Goal: Information Seeking & Learning: Learn about a topic

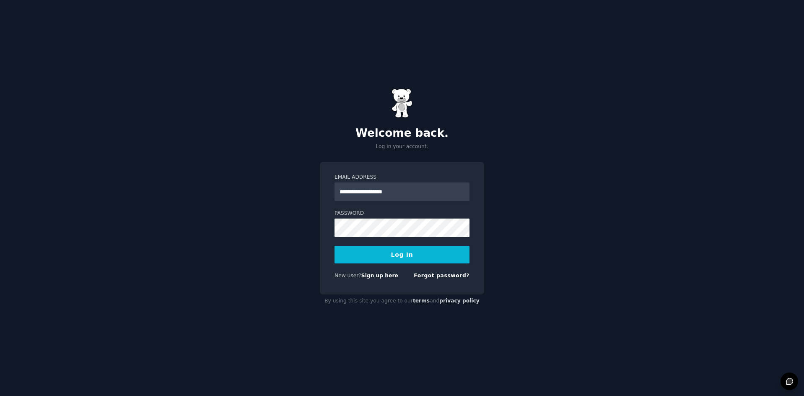
type input "**********"
click at [377, 251] on button "Log In" at bounding box center [402, 255] width 135 height 18
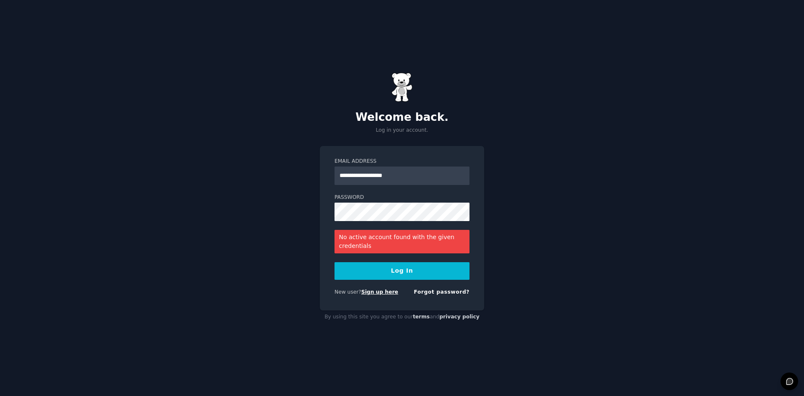
click at [377, 291] on link "Sign up here" at bounding box center [379, 292] width 37 height 6
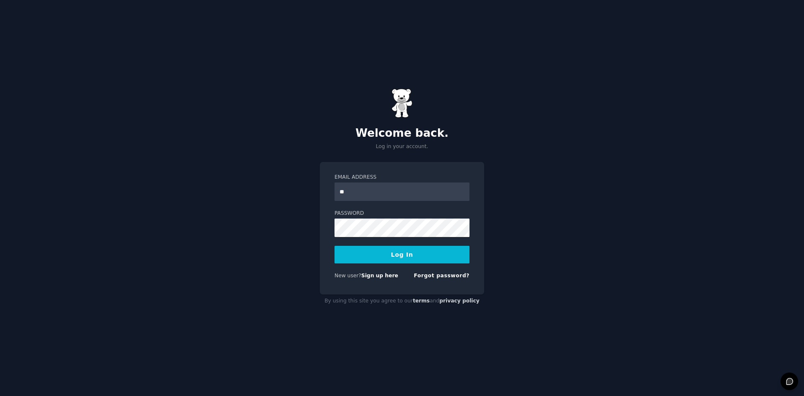
type input "**********"
click at [335, 246] on button "Log In" at bounding box center [402, 255] width 135 height 18
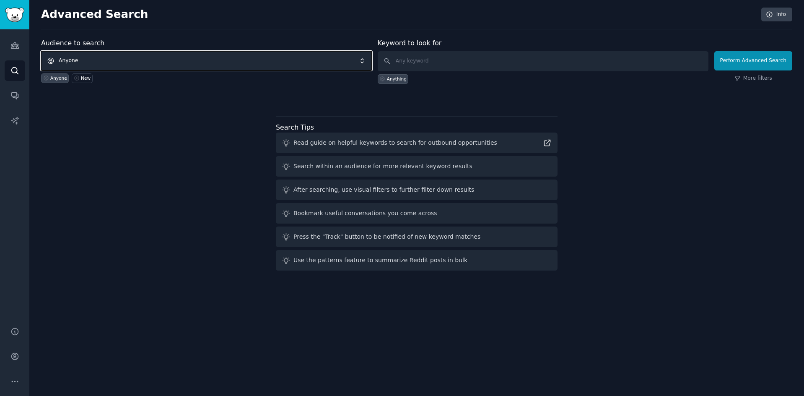
click at [206, 68] on span "Anyone" at bounding box center [206, 60] width 331 height 19
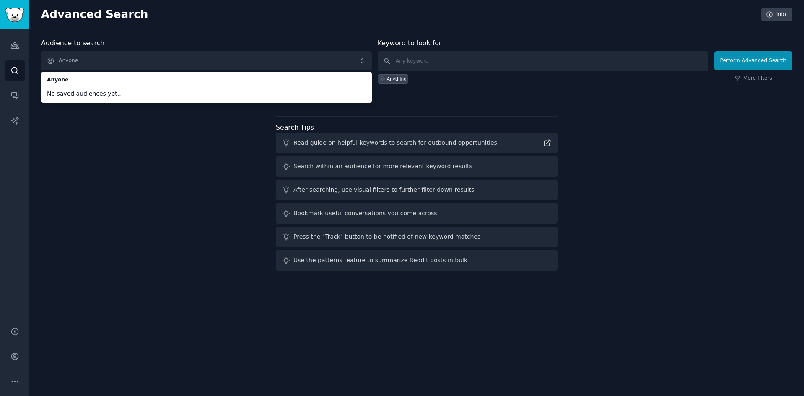
click at [136, 165] on div "Audience to search Anyone Anyone No saved audiences yet... Anyone New Keyword t…" at bounding box center [416, 156] width 751 height 236
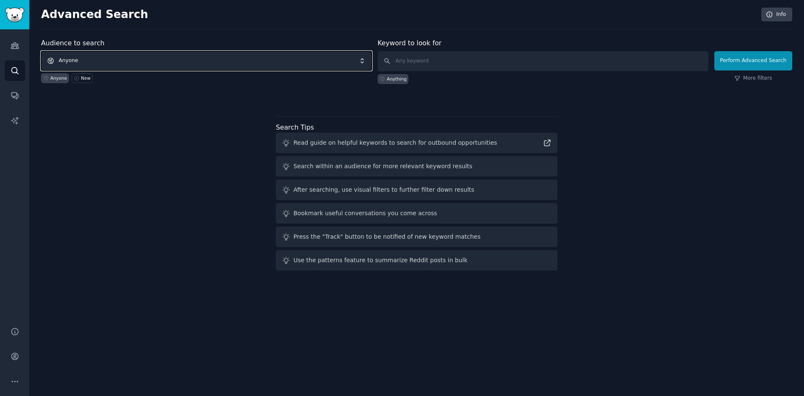
click at [178, 64] on span "Anyone" at bounding box center [206, 60] width 331 height 19
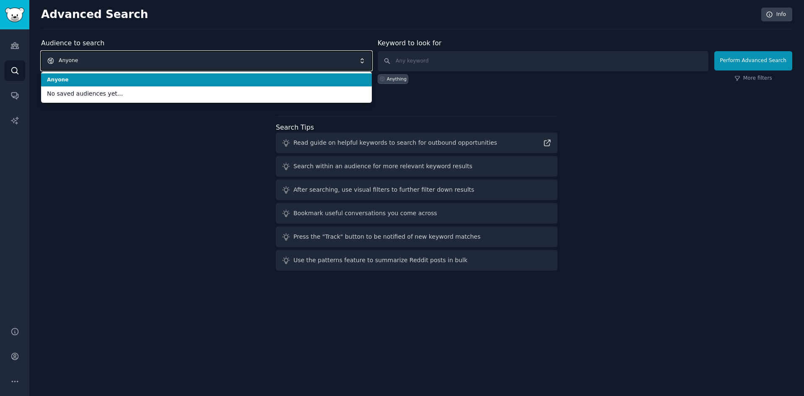
click at [178, 64] on span "Anyone" at bounding box center [206, 60] width 331 height 19
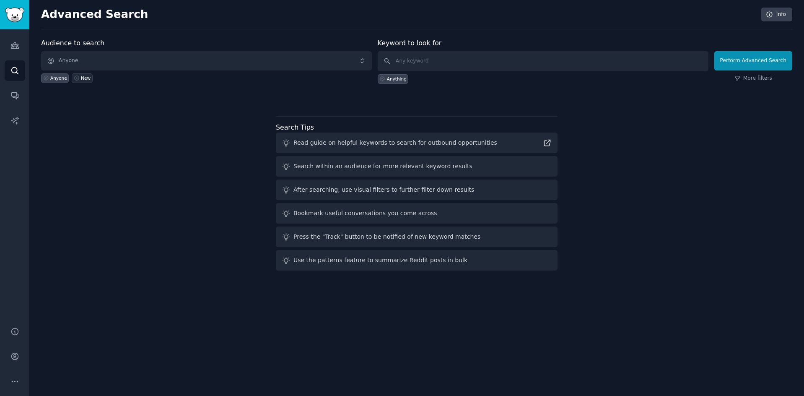
click at [81, 79] on div "New" at bounding box center [86, 78] width 10 height 6
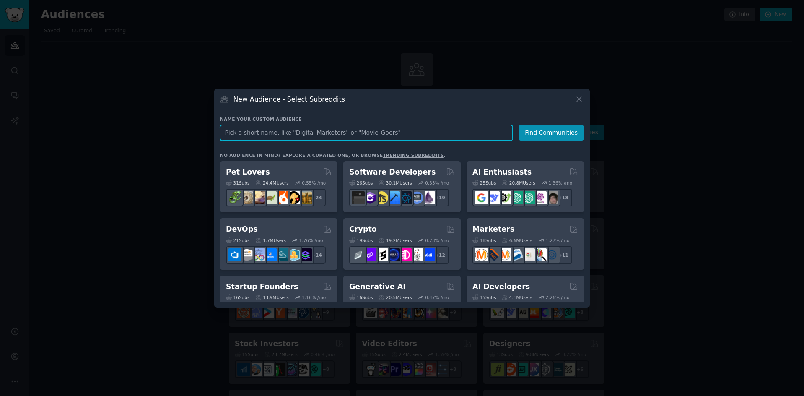
click at [282, 135] on input "text" at bounding box center [366, 133] width 293 height 16
type input "m"
type input "s"
type input "manufacturing"
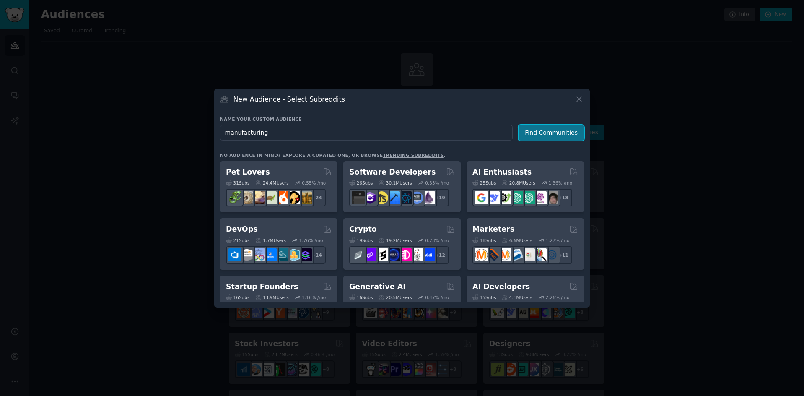
click at [577, 127] on button "Find Communities" at bounding box center [551, 133] width 65 height 16
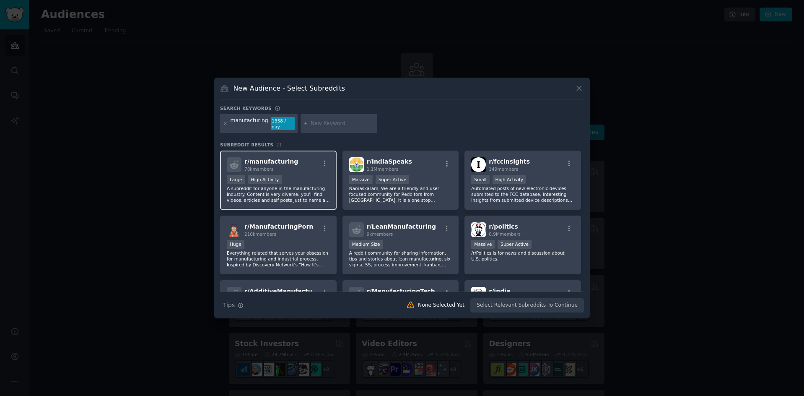
click at [279, 166] on div "78k members" at bounding box center [271, 169] width 54 height 6
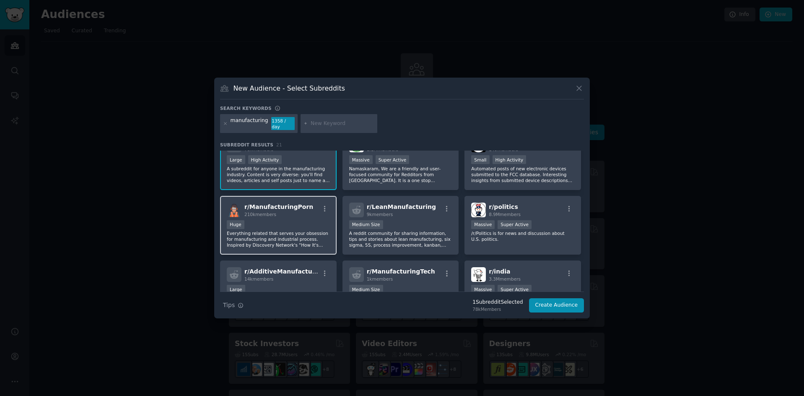
scroll to position [20, 0]
click at [287, 220] on div "Huge" at bounding box center [278, 225] width 103 height 10
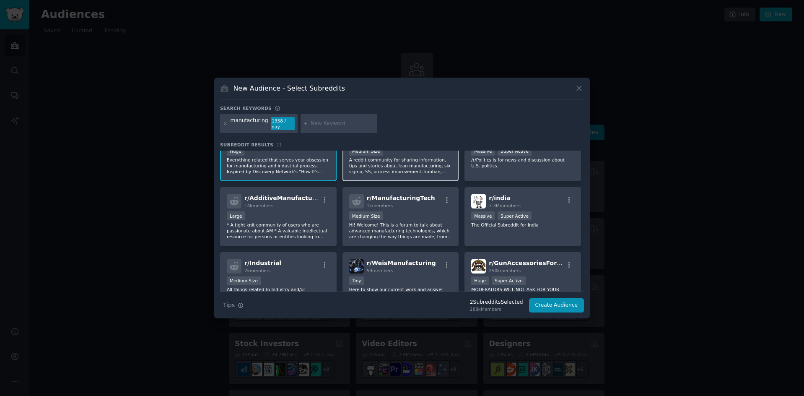
scroll to position [94, 0]
click at [304, 202] on div "14k members" at bounding box center [281, 205] width 75 height 6
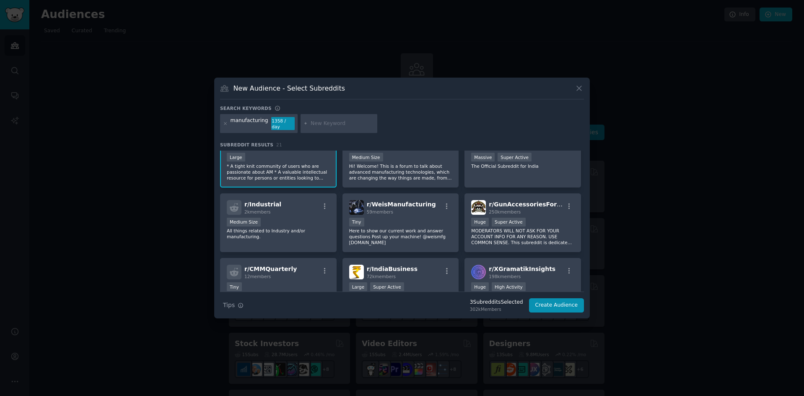
scroll to position [152, 0]
click at [304, 202] on div "r/ Industrial 2k members" at bounding box center [278, 207] width 103 height 15
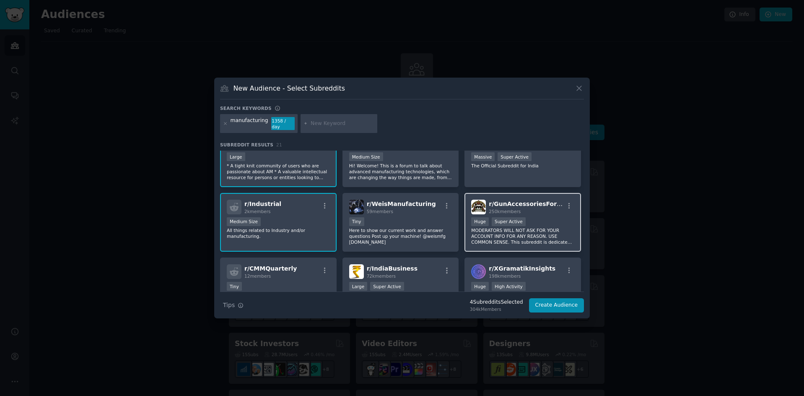
click at [549, 237] on p "MODERATORS WILL NOT ASK FOR YOUR ACCOUNT INFO FOR ANY REASON. USE COMMON SENSE.…" at bounding box center [522, 236] width 103 height 18
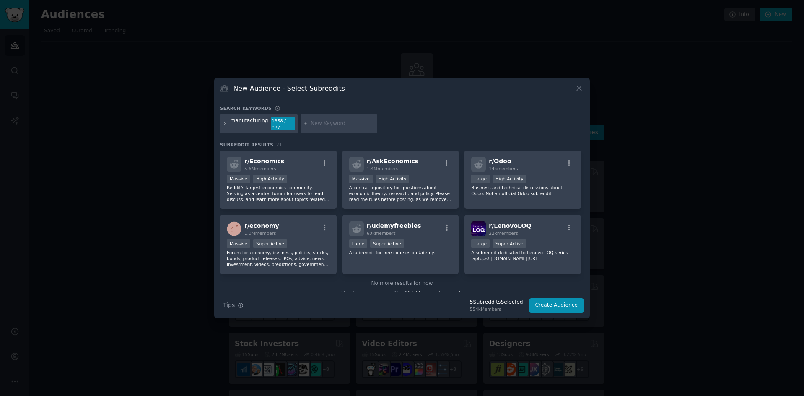
scroll to position [336, 0]
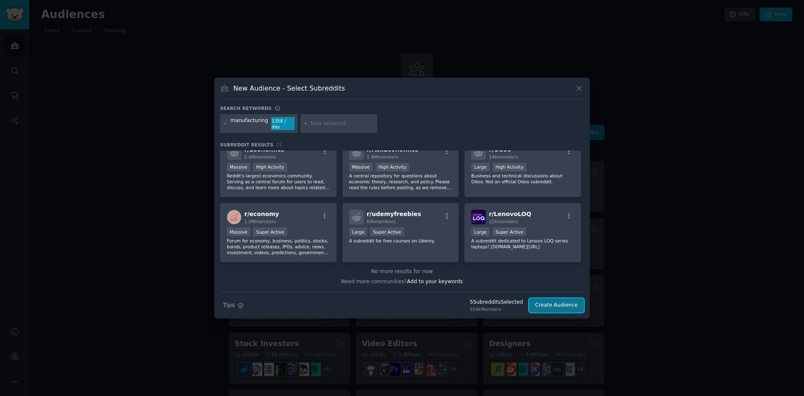
click at [557, 302] on button "Create Audience" at bounding box center [556, 305] width 55 height 14
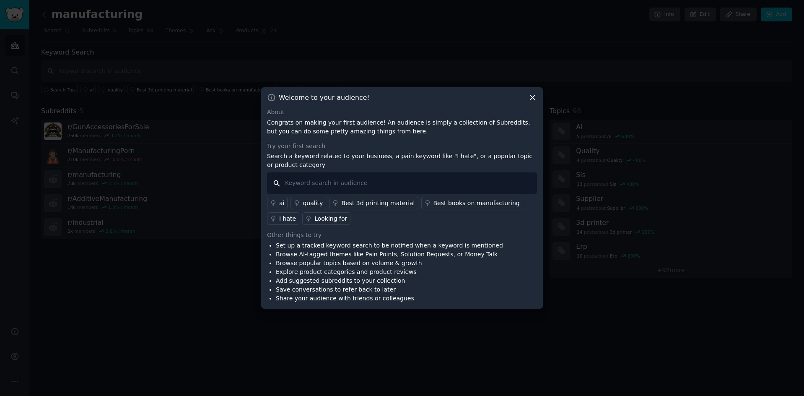
click at [304, 182] on input "text" at bounding box center [402, 182] width 270 height 21
type input "i hate"
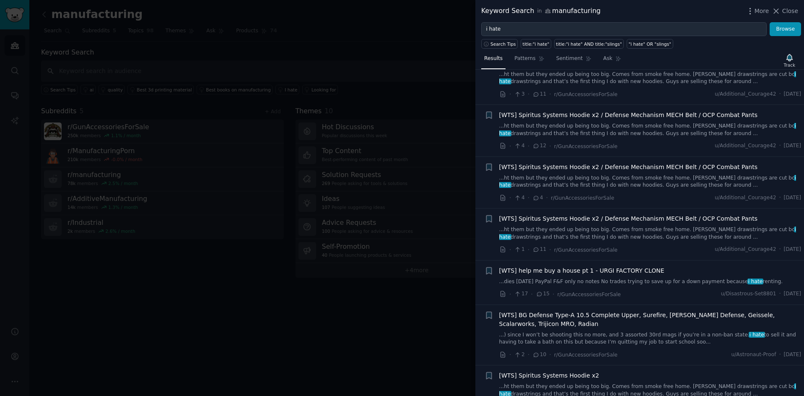
scroll to position [886, 0]
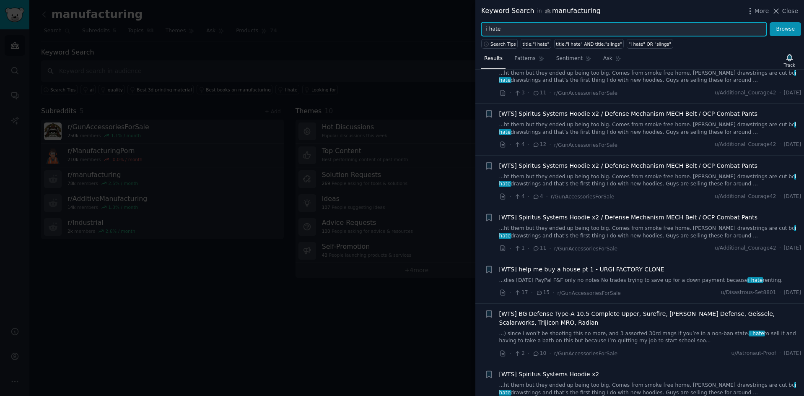
click at [558, 32] on input "i hate" at bounding box center [624, 29] width 286 height 14
click at [770, 22] on button "Browse" at bounding box center [785, 29] width 31 height 14
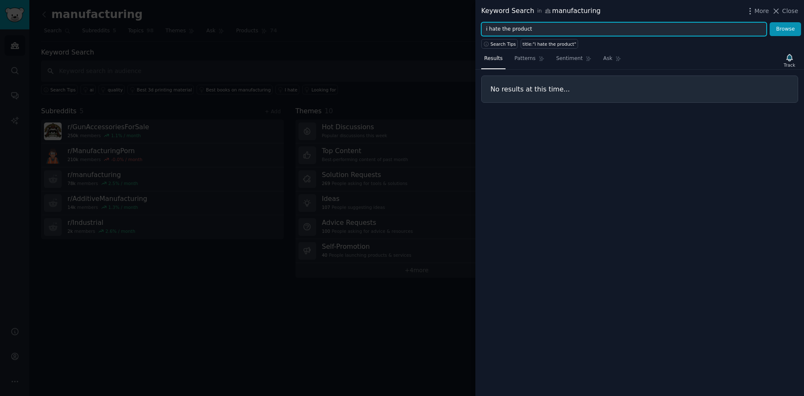
drag, startPoint x: 534, startPoint y: 28, endPoint x: 504, endPoint y: 29, distance: 30.2
click at [504, 29] on input "i hate the product" at bounding box center [624, 29] width 286 height 14
type input "i hate this"
click at [770, 22] on button "Browse" at bounding box center [785, 29] width 31 height 14
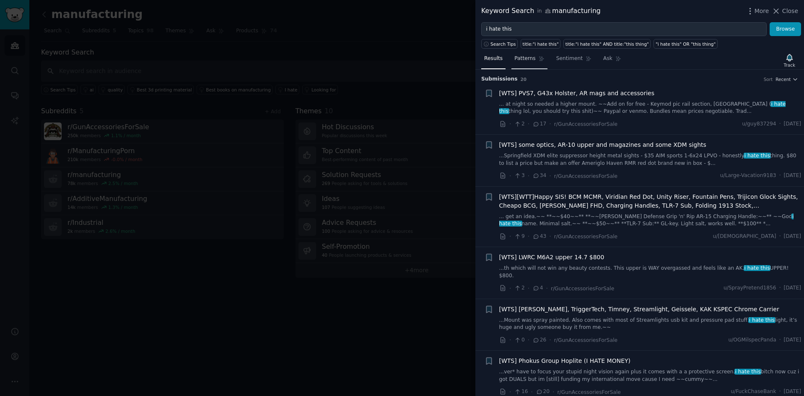
click at [518, 57] on span "Patterns" at bounding box center [525, 59] width 21 height 8
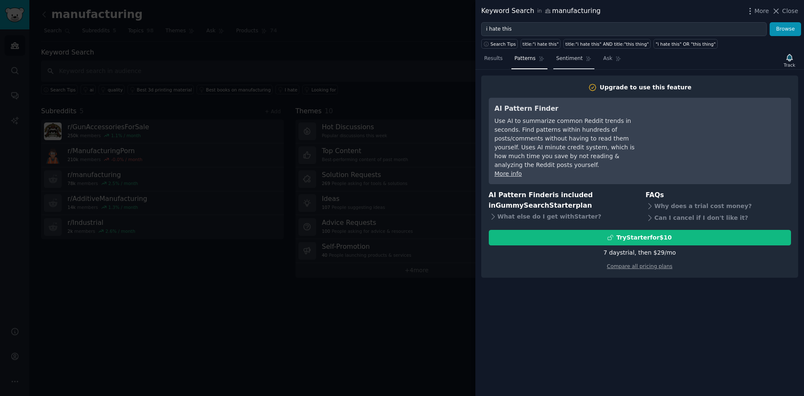
click at [557, 60] on span "Sentiment" at bounding box center [569, 59] width 26 height 8
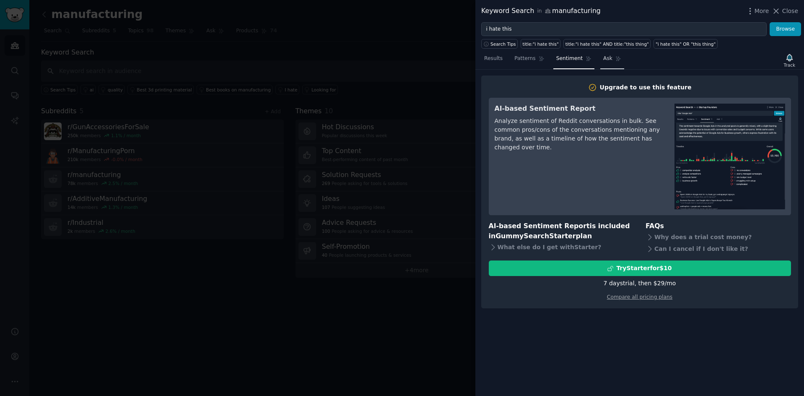
click at [605, 63] on link "Ask" at bounding box center [613, 60] width 24 height 17
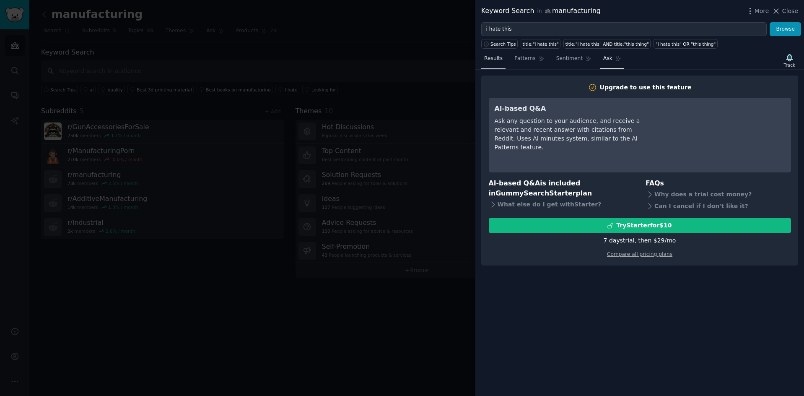
click at [496, 59] on span "Results" at bounding box center [493, 59] width 18 height 8
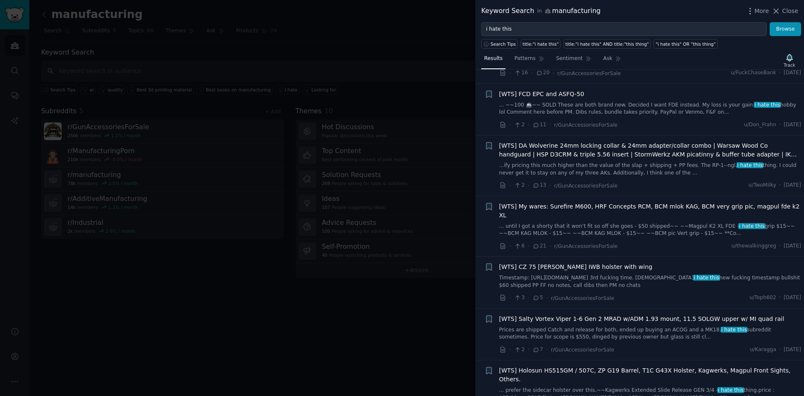
scroll to position [320, 0]
click at [418, 129] on div at bounding box center [402, 198] width 804 height 396
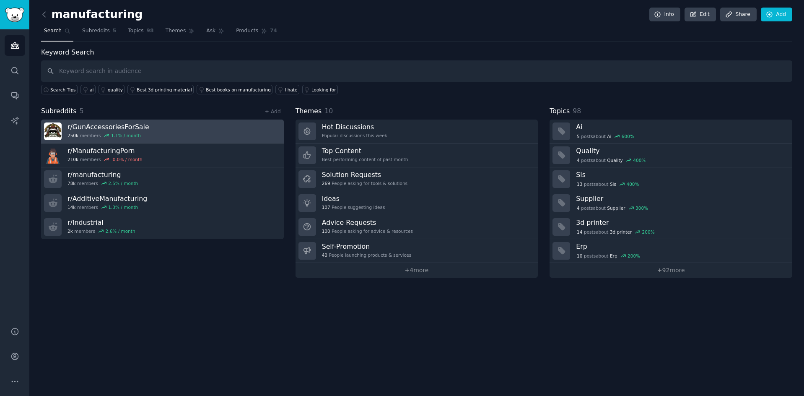
click at [217, 133] on link "r/ GunAccessoriesForSale 250k members 1.1 % / month" at bounding box center [162, 132] width 243 height 24
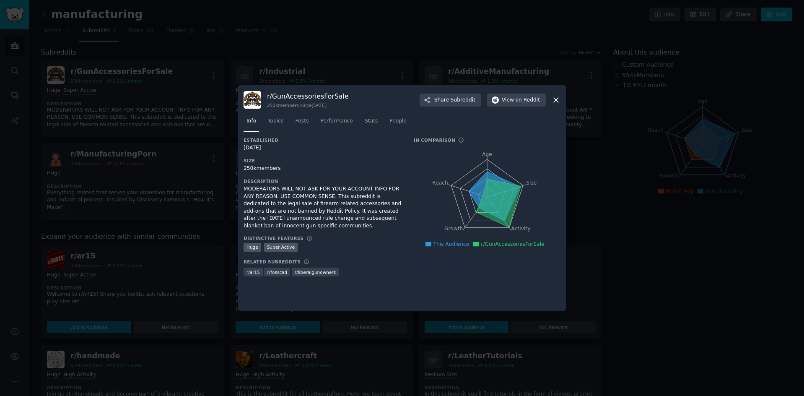
click at [554, 96] on icon at bounding box center [556, 100] width 9 height 9
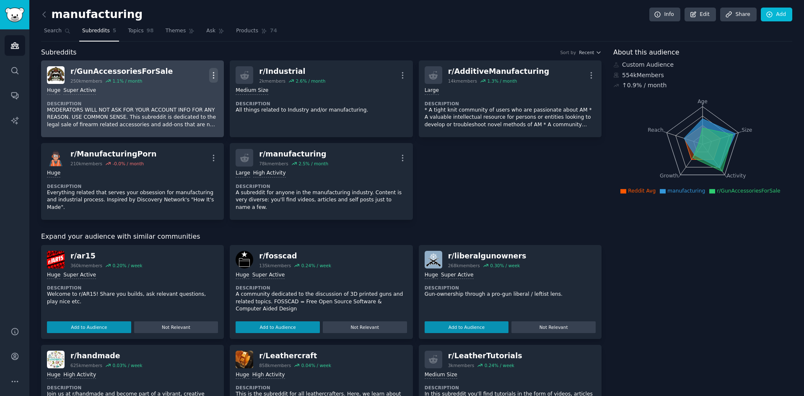
click at [210, 74] on icon "button" at bounding box center [213, 75] width 9 height 9
click at [179, 107] on p "Delete" at bounding box center [180, 107] width 19 height 9
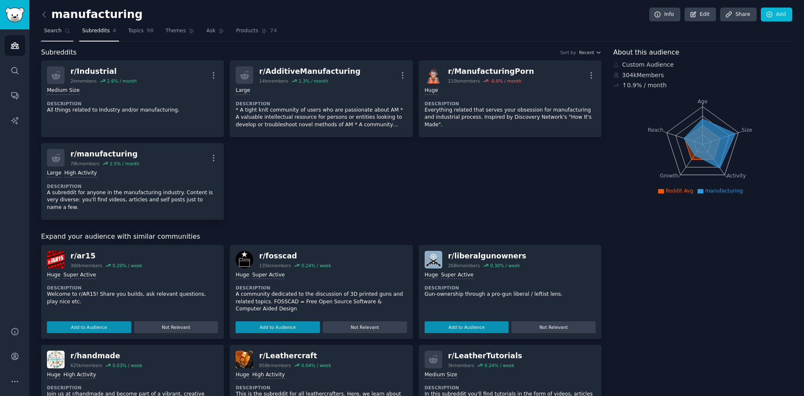
click at [58, 26] on link "Search" at bounding box center [57, 32] width 32 height 17
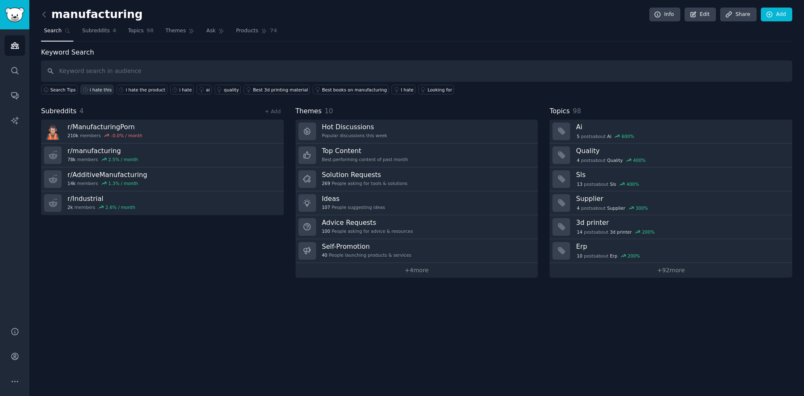
click at [93, 88] on div "i hate this" at bounding box center [101, 90] width 22 height 6
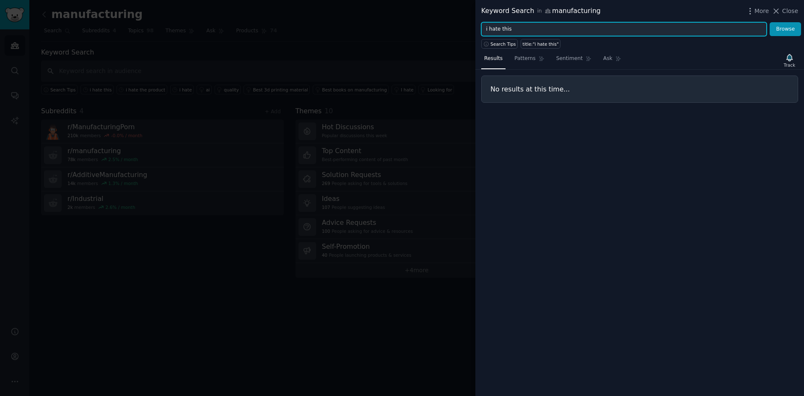
click at [517, 29] on input "i hate this" at bounding box center [624, 29] width 286 height 14
type input "i hate"
click at [770, 22] on button "Browse" at bounding box center [785, 29] width 31 height 14
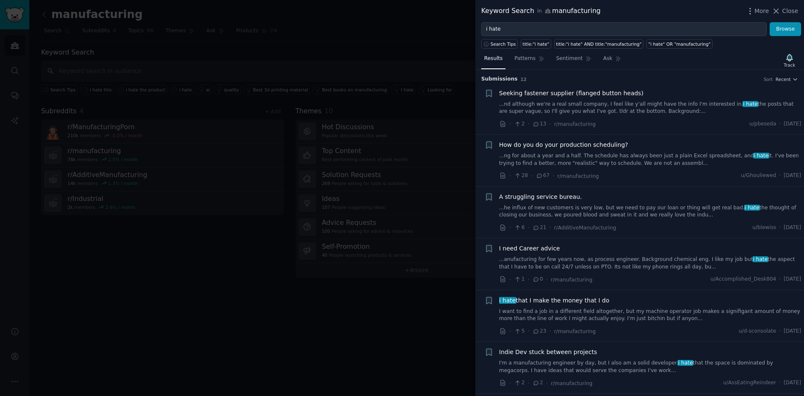
click at [624, 165] on link "...ng for about a year and a half. The schedule has always been just a plain Ex…" at bounding box center [650, 159] width 302 height 15
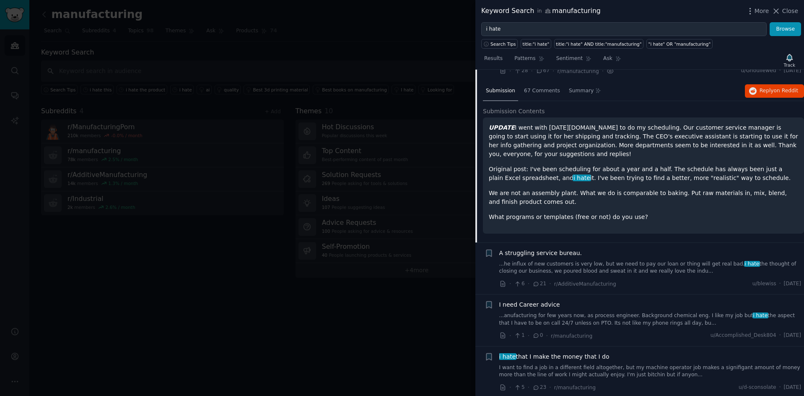
scroll to position [105, 0]
click at [539, 92] on span "67 Comments" at bounding box center [542, 91] width 36 height 8
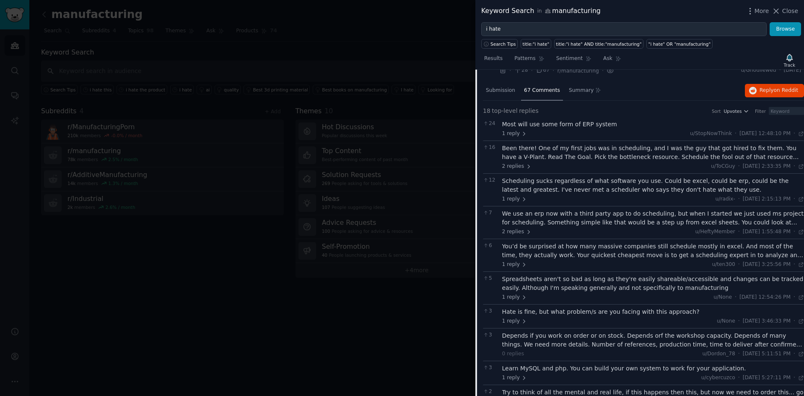
click at [556, 224] on div "We use an erp now with a third party app to do scheduling, but when I started w…" at bounding box center [653, 218] width 302 height 18
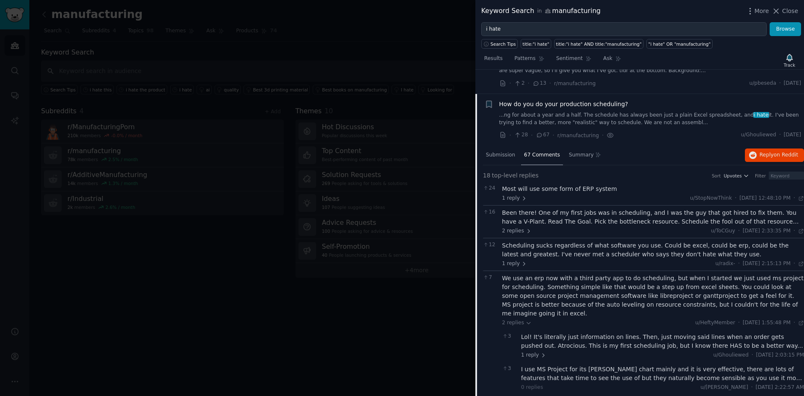
scroll to position [0, 0]
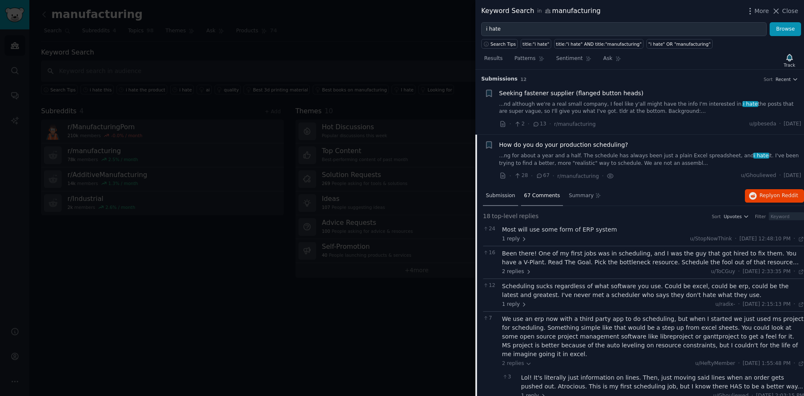
click at [497, 195] on span "Submission" at bounding box center [500, 196] width 29 height 8
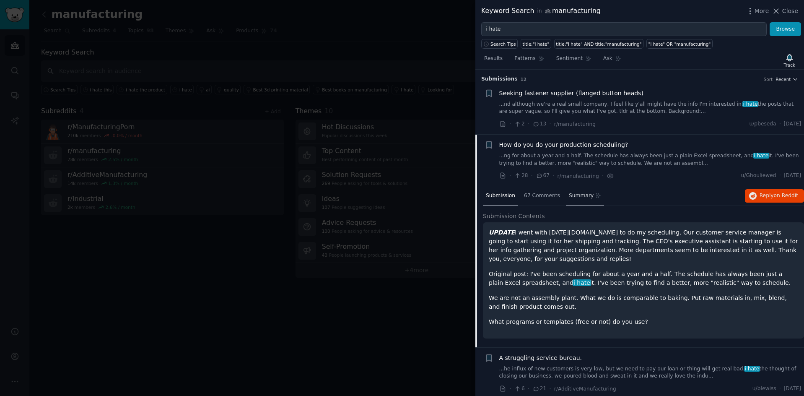
click at [582, 195] on span "Summary" at bounding box center [581, 196] width 25 height 8
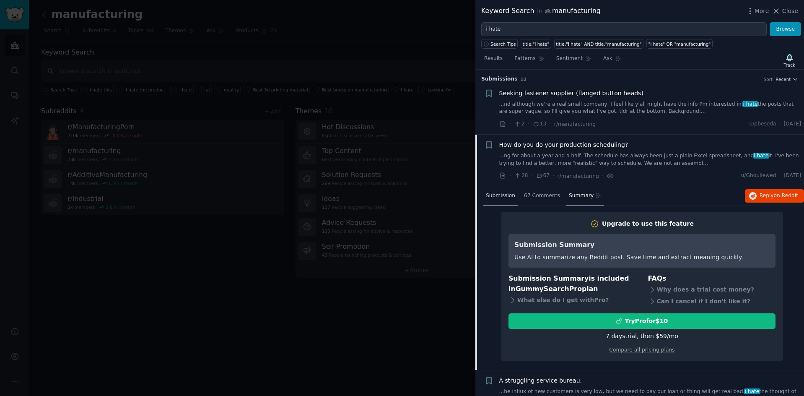
click at [493, 196] on span "Submission" at bounding box center [500, 196] width 29 height 8
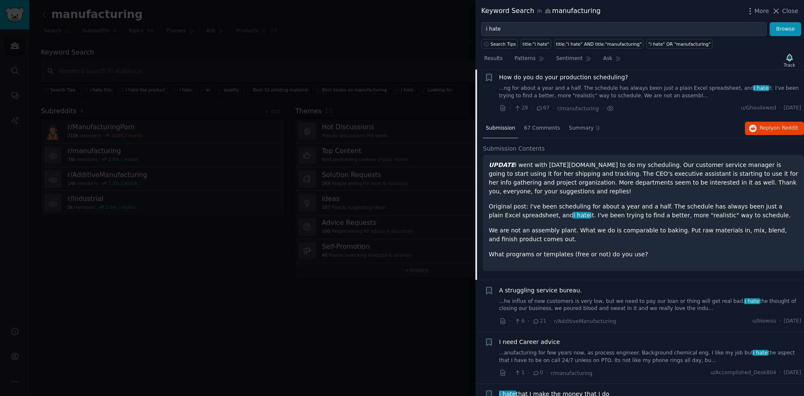
scroll to position [68, 0]
click at [758, 126] on button "Reply on Reddit" at bounding box center [774, 127] width 59 height 13
